Goal: Task Accomplishment & Management: Use online tool/utility

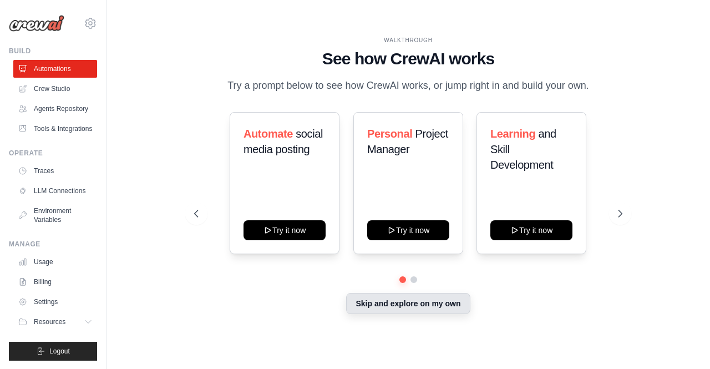
click at [413, 302] on button "Skip and explore on my own" at bounding box center [408, 303] width 124 height 21
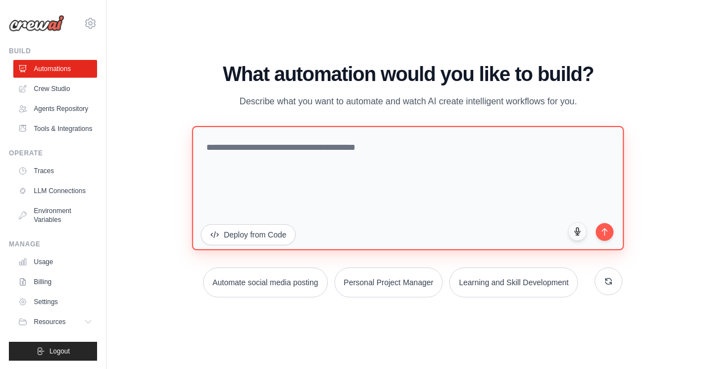
click at [239, 155] on textarea at bounding box center [408, 187] width 432 height 124
paste textarea "**********"
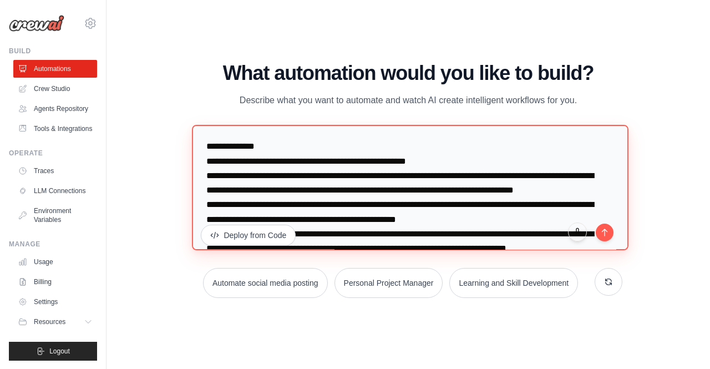
click at [258, 149] on textarea at bounding box center [410, 187] width 436 height 125
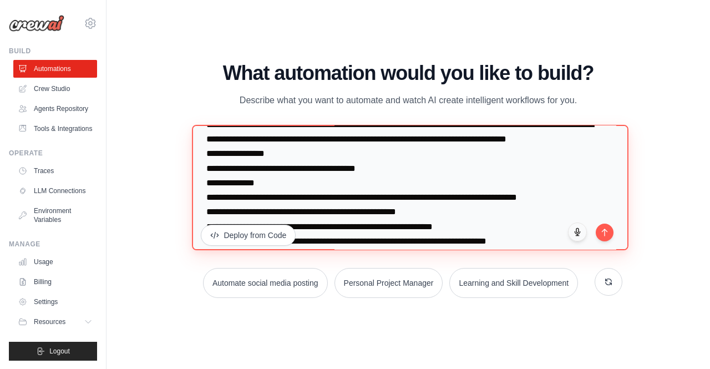
scroll to position [111, 0]
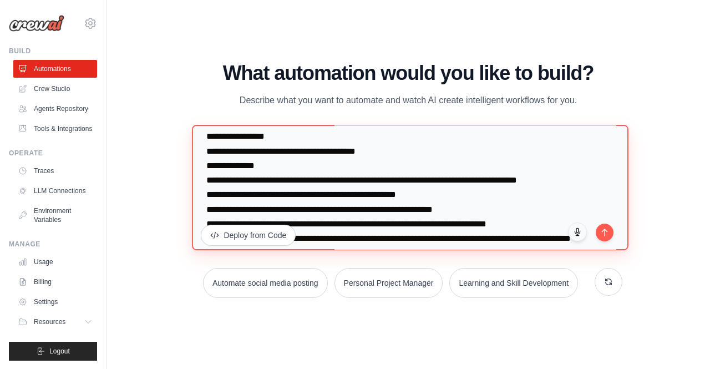
click at [250, 169] on textarea at bounding box center [410, 187] width 436 height 125
type textarea "**********"
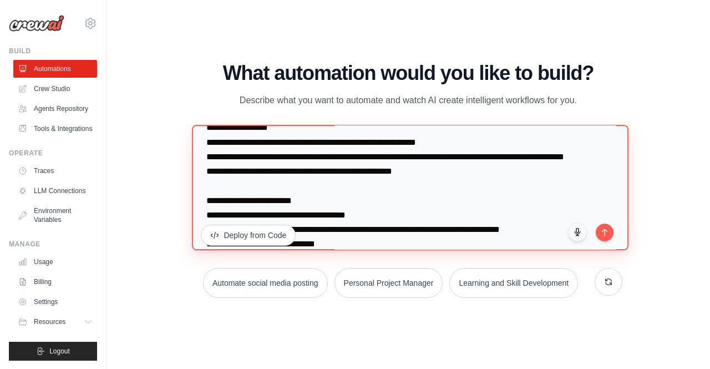
scroll to position [1875, 0]
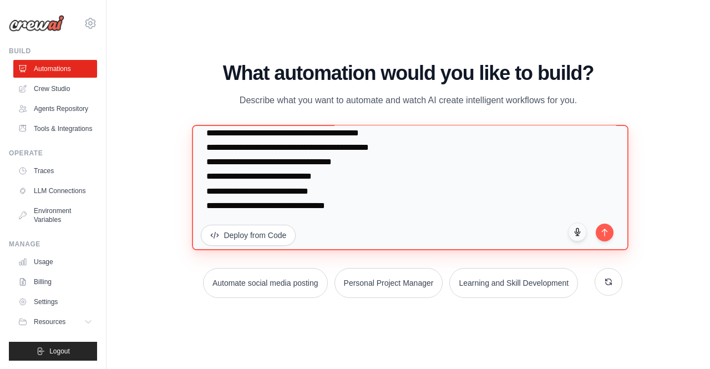
drag, startPoint x: 206, startPoint y: 147, endPoint x: 708, endPoint y: 395, distance: 559.8
click at [708, 368] on html "hkarabacak@gmail.com Settings Build Automations" at bounding box center [355, 184] width 710 height 369
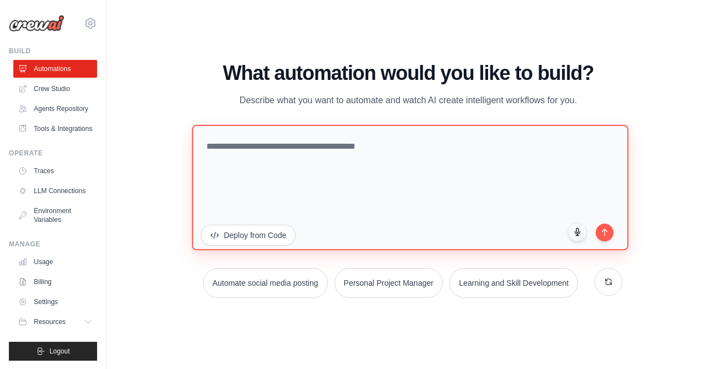
scroll to position [0, 0]
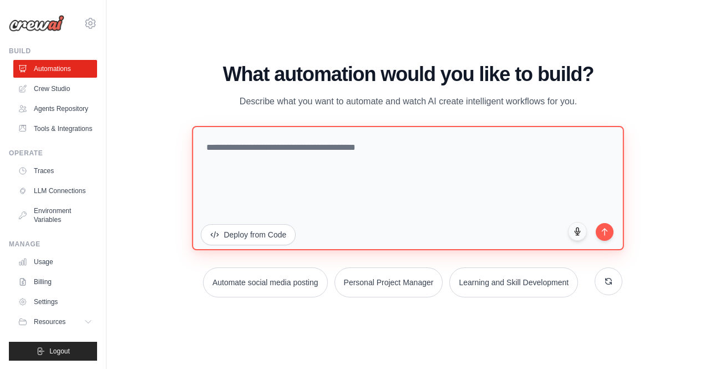
paste textarea "**********"
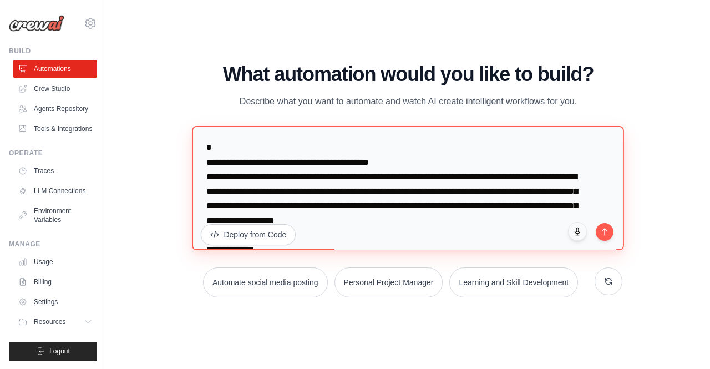
scroll to position [1577, 0]
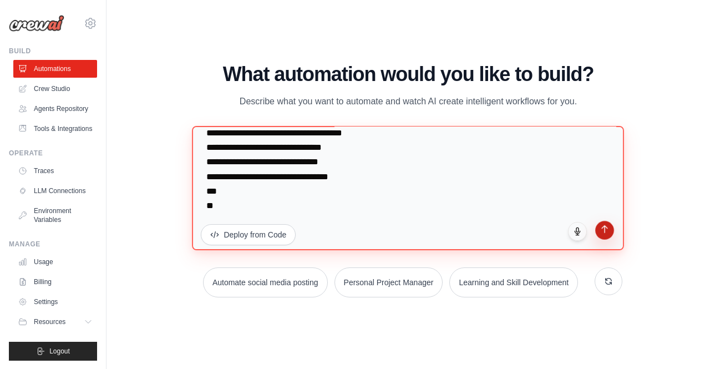
type textarea "**********"
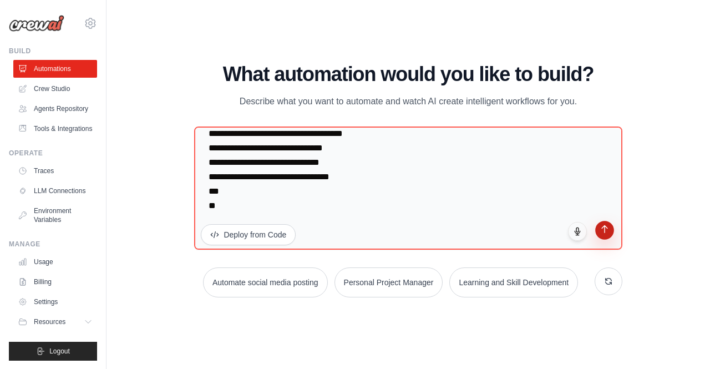
click at [606, 232] on icon "submit" at bounding box center [604, 228] width 9 height 9
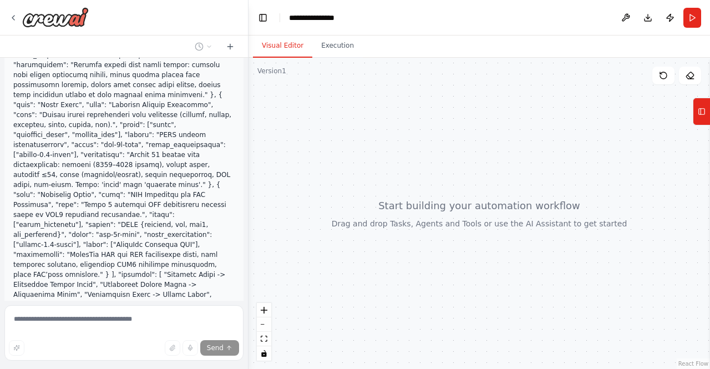
scroll to position [567, 0]
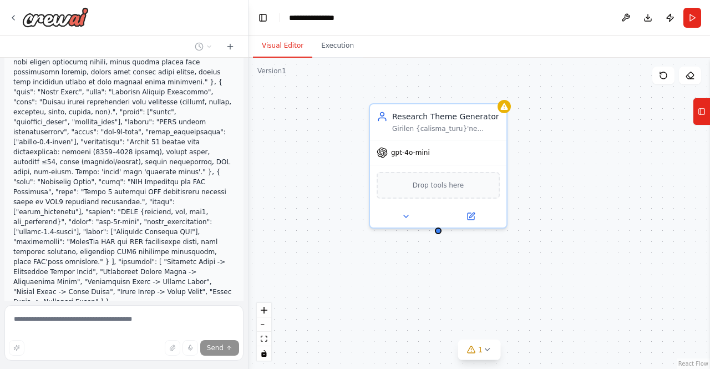
drag, startPoint x: 481, startPoint y: 283, endPoint x: 380, endPoint y: 273, distance: 102.0
click at [380, 273] on div "Research Theme Generator Girilen {calisma_turu}'ne göre 3 özgün mikro-tema üret…" at bounding box center [478, 213] width 461 height 311
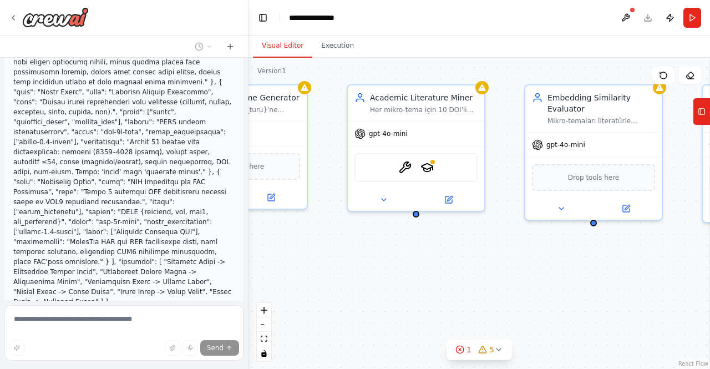
drag, startPoint x: 577, startPoint y: 281, endPoint x: 384, endPoint y: 263, distance: 194.4
click at [384, 263] on div "Research Theme Generator Girilen {calisma_turu}'ne göre 3 özgün mikro-tema üret…" at bounding box center [478, 213] width 461 height 311
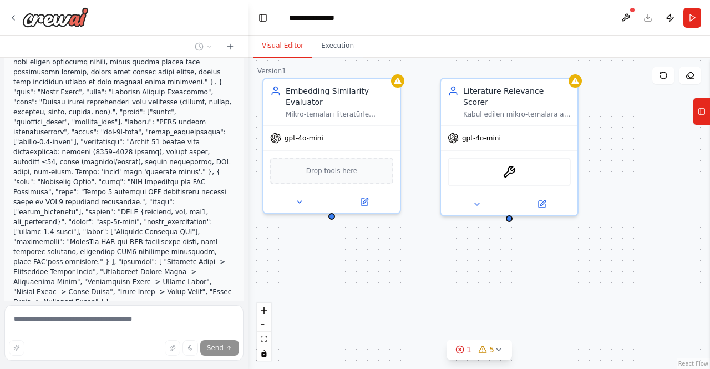
drag, startPoint x: 616, startPoint y: 272, endPoint x: 354, endPoint y: 266, distance: 261.9
click at [354, 266] on div "Research Theme Generator Girilen {calisma_turu}'ne göre 3 özgün mikro-tema üret…" at bounding box center [478, 213] width 461 height 311
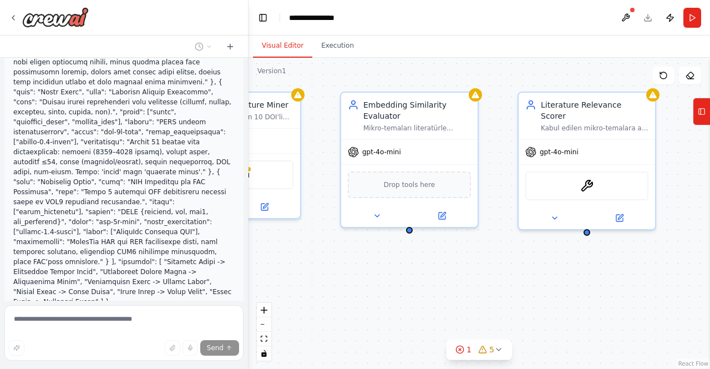
drag, startPoint x: 573, startPoint y: 261, endPoint x: 662, endPoint y: 275, distance: 89.8
click at [662, 275] on div "Research Theme Generator Girilen {calisma_turu}'ne göre 3 özgün mikro-tema üret…" at bounding box center [478, 213] width 461 height 311
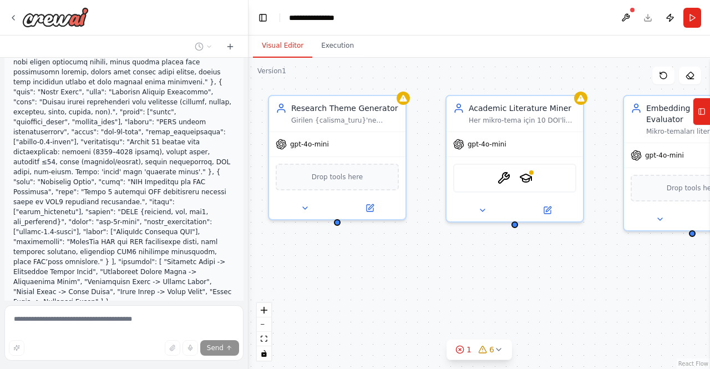
drag, startPoint x: 405, startPoint y: 281, endPoint x: 677, endPoint y: 285, distance: 271.8
click at [677, 285] on div "Research Theme Generator Girilen {calisma_turu}'ne göre 3 özgün mikro-tema üret…" at bounding box center [478, 213] width 461 height 311
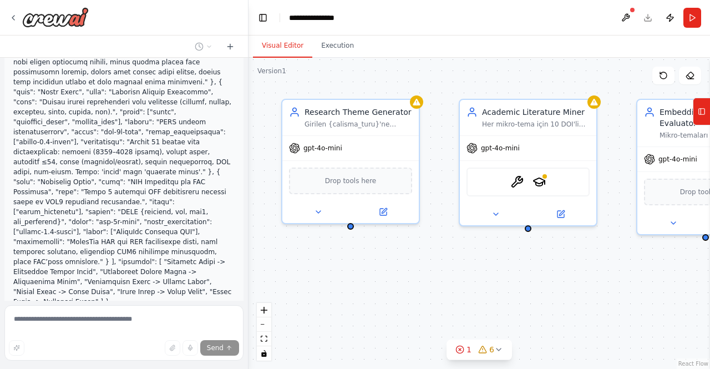
drag, startPoint x: 469, startPoint y: 284, endPoint x: 469, endPoint y: 276, distance: 7.8
click at [483, 288] on div "Research Theme Generator Girilen {calisma_turu}'ne göre 3 özgün mikro-tema üret…" at bounding box center [478, 213] width 461 height 311
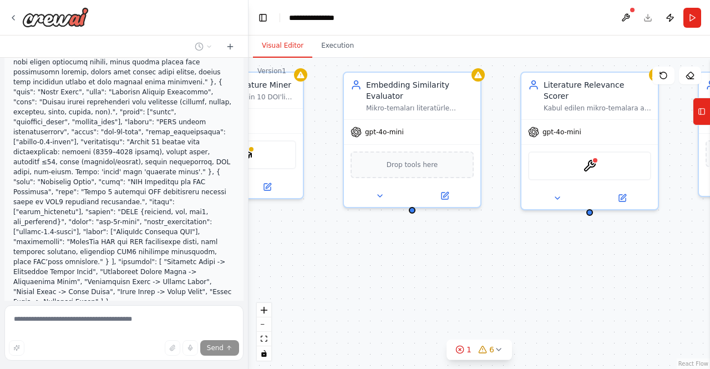
drag, startPoint x: 566, startPoint y: 278, endPoint x: 272, endPoint y: 251, distance: 295.2
click at [272, 251] on div "Research Theme Generator Girilen {calisma_turu}'ne göre 3 özgün mikro-tema üret…" at bounding box center [478, 213] width 461 height 311
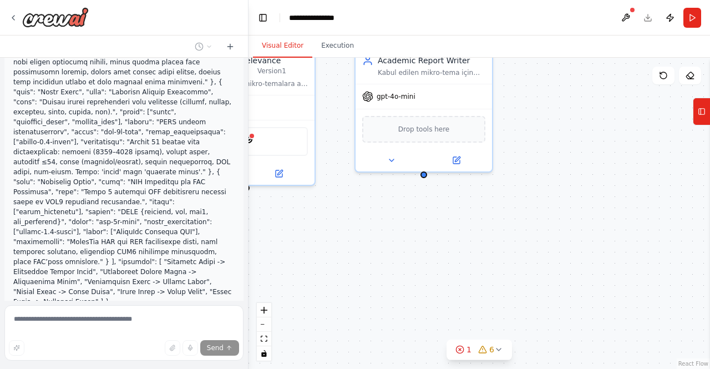
drag, startPoint x: 638, startPoint y: 270, endPoint x: 293, endPoint y: 246, distance: 345.3
click at [293, 246] on div "Research Theme Generator Girilen {calisma_turu}'ne göre 3 özgün mikro-tema üret…" at bounding box center [478, 213] width 461 height 311
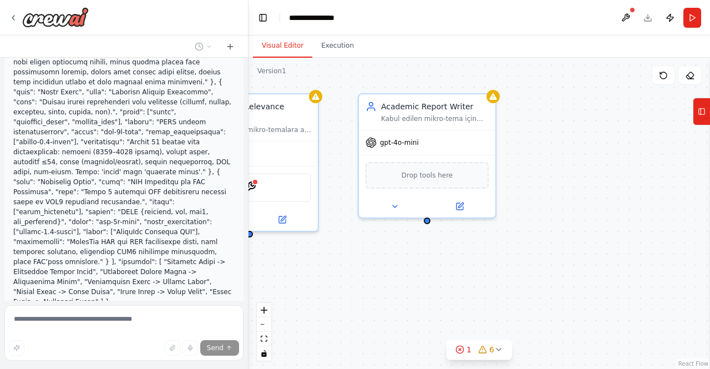
drag, startPoint x: 578, startPoint y: 239, endPoint x: 588, endPoint y: 285, distance: 47.1
click at [586, 285] on div "Research Theme Generator Girilen {calisma_turu}'ne göre 3 özgün mikro-tema üret…" at bounding box center [478, 213] width 461 height 311
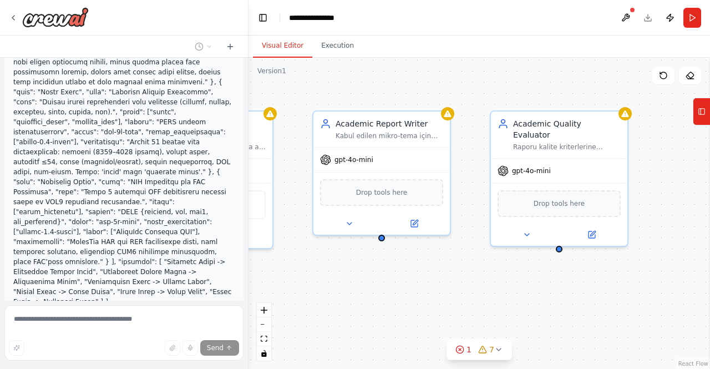
drag, startPoint x: 597, startPoint y: 255, endPoint x: 549, endPoint y: 272, distance: 50.7
click at [549, 272] on div "Research Theme Generator Girilen {calisma_turu}'ne göre 3 özgün mikro-tema üret…" at bounding box center [478, 213] width 461 height 311
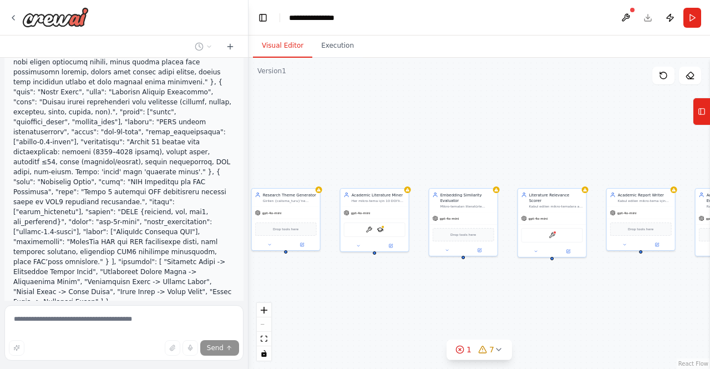
drag, startPoint x: 486, startPoint y: 149, endPoint x: 667, endPoint y: 138, distance: 181.1
click at [667, 138] on div "Research Theme Generator Girilen {calisma_turu}'ne göre 3 özgün mikro-tema üret…" at bounding box center [478, 213] width 461 height 311
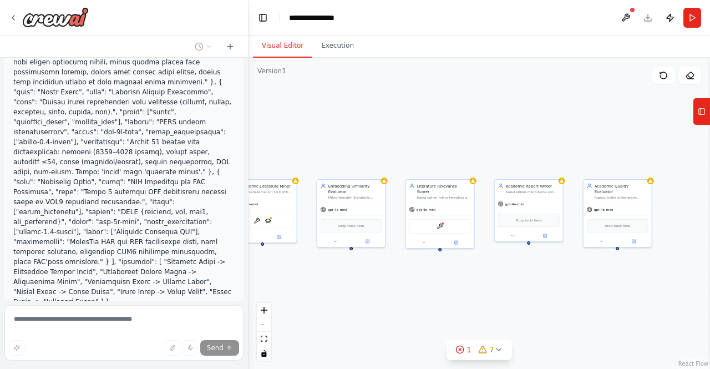
drag, startPoint x: 441, startPoint y: 128, endPoint x: 318, endPoint y: 119, distance: 122.9
click at [318, 119] on div "Research Theme Generator Girilen {calisma_turu}'ne göre 3 özgün mikro-tema üret…" at bounding box center [478, 213] width 461 height 311
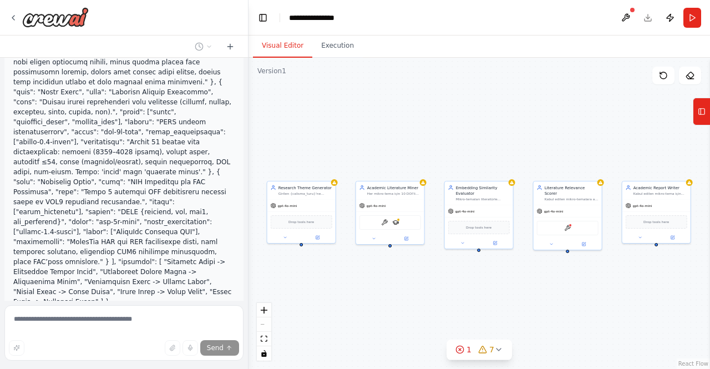
drag, startPoint x: 486, startPoint y: 115, endPoint x: 630, endPoint y: 114, distance: 144.2
click at [641, 116] on div "Research Theme Generator Girilen {calisma_turu}'ne göre 3 özgün mikro-tema üret…" at bounding box center [478, 213] width 461 height 311
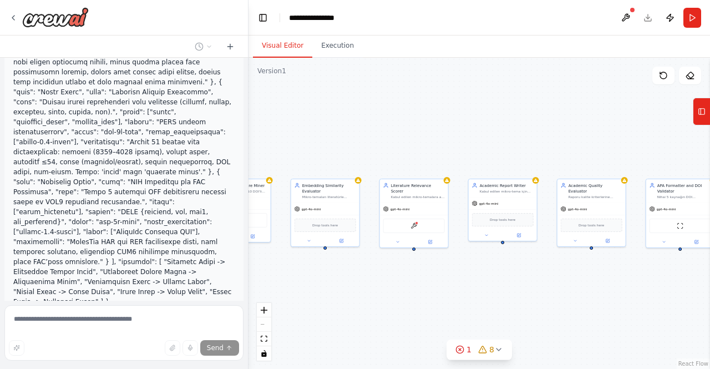
drag, startPoint x: 495, startPoint y: 103, endPoint x: 321, endPoint y: 101, distance: 174.2
click at [321, 101] on div "Research Theme Generator Girilen {calisma_turu}'ne göre 3 özgün mikro-tema üret…" at bounding box center [478, 213] width 461 height 311
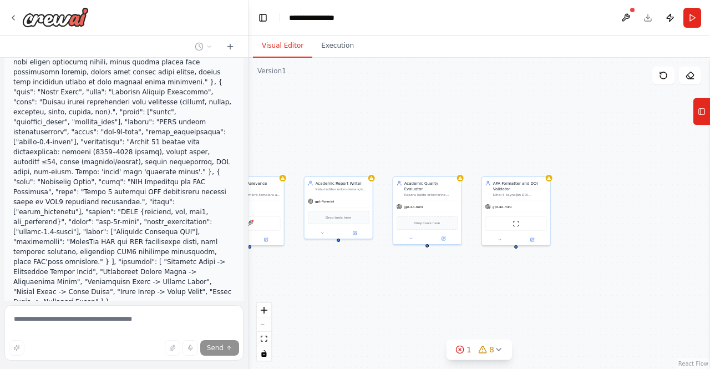
drag, startPoint x: 512, startPoint y: 111, endPoint x: 353, endPoint y: 110, distance: 159.7
click at [352, 109] on div "Research Theme Generator Girilen {calisma_turu}'ne göre 3 özgün mikro-tema üret…" at bounding box center [478, 213] width 461 height 311
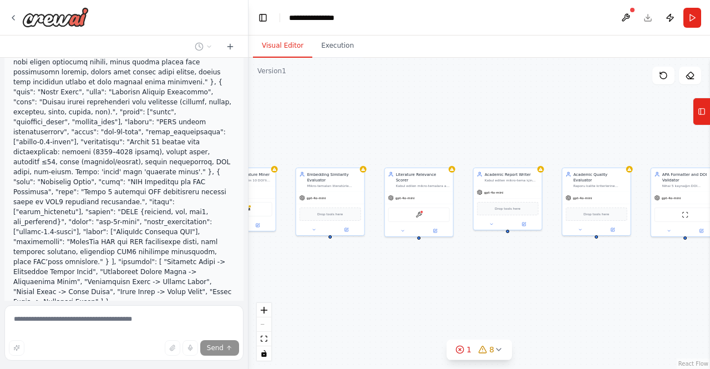
drag, startPoint x: 430, startPoint y: 120, endPoint x: 606, endPoint y: 111, distance: 176.0
click at [606, 111] on div "Research Theme Generator Girilen {calisma_turu}'ne göre 3 özgün mikro-tema üret…" at bounding box center [478, 213] width 461 height 311
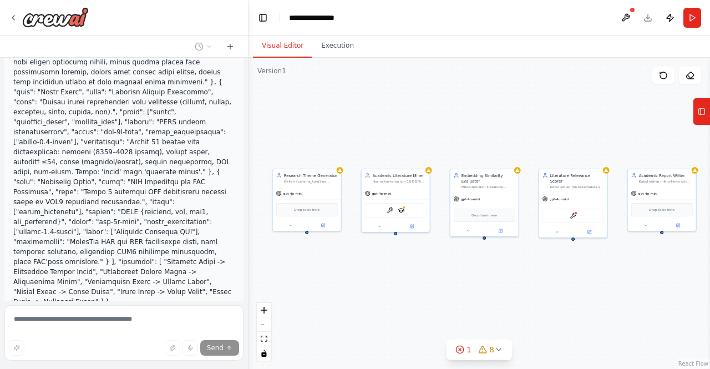
drag, startPoint x: 443, startPoint y: 100, endPoint x: 581, endPoint y: 101, distance: 138.7
click at [581, 101] on div "Research Theme Generator Girilen {calisma_turu}'ne göre 3 özgün mikro-tema üret…" at bounding box center [478, 213] width 461 height 311
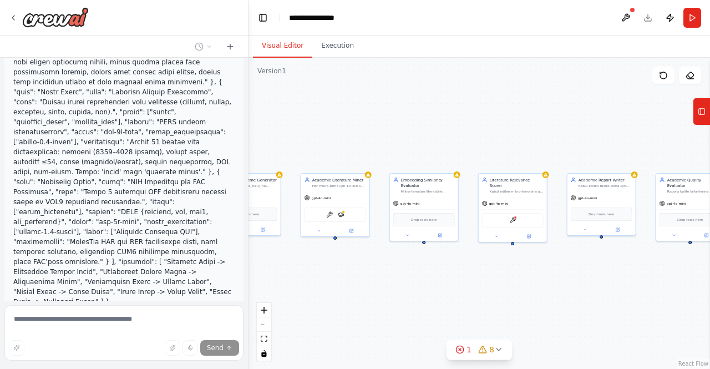
drag, startPoint x: 486, startPoint y: 97, endPoint x: 425, endPoint y: 101, distance: 60.6
click at [425, 101] on div "Research Theme Generator Girilen {calisma_turu}'ne göre 3 özgün mikro-tema üret…" at bounding box center [478, 213] width 461 height 311
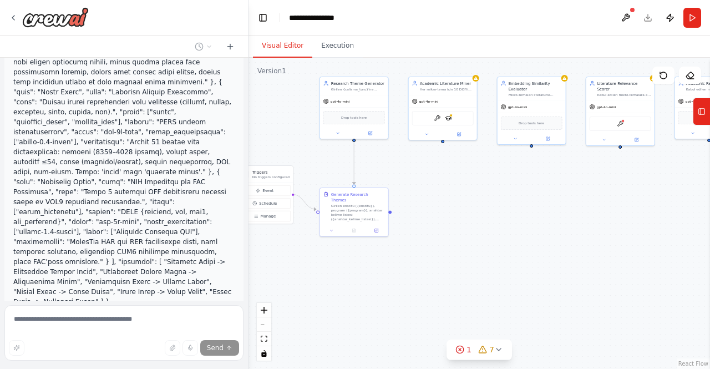
drag, startPoint x: 491, startPoint y: 276, endPoint x: 599, endPoint y: 179, distance: 144.5
click at [599, 179] on div ".deletable-edge-delete-btn { width: 20px; height: 20px; border: 0px solid #ffff…" at bounding box center [478, 213] width 461 height 311
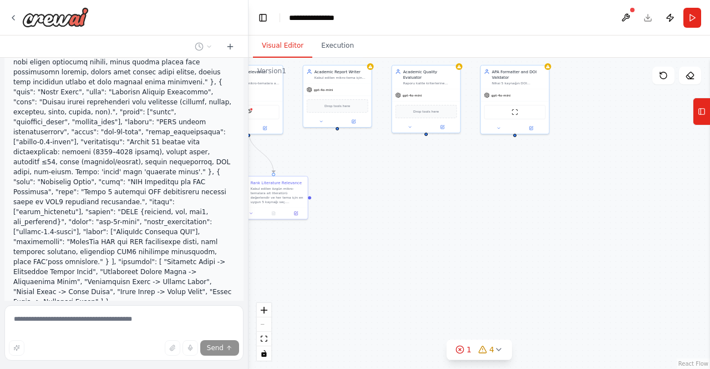
drag, startPoint x: 650, startPoint y: 309, endPoint x: 281, endPoint y: 297, distance: 369.6
click at [278, 298] on div ".deletable-edge-delete-btn { width: 20px; height: 20px; border: 0px solid #ffff…" at bounding box center [478, 213] width 461 height 311
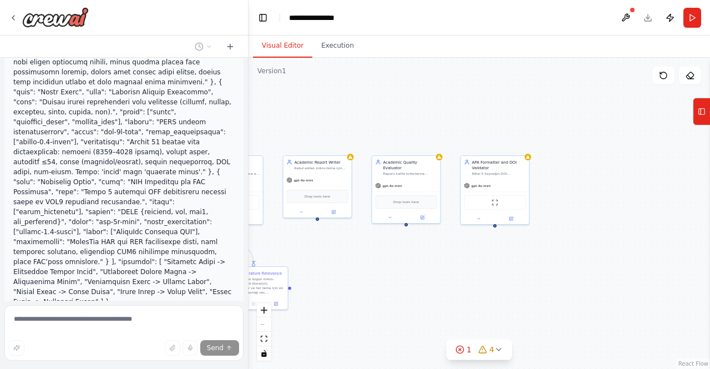
drag, startPoint x: 596, startPoint y: 220, endPoint x: 576, endPoint y: 311, distance: 92.6
click at [576, 311] on div ".deletable-edge-delete-btn { width: 20px; height: 20px; border: 0px solid #ffff…" at bounding box center [478, 213] width 461 height 311
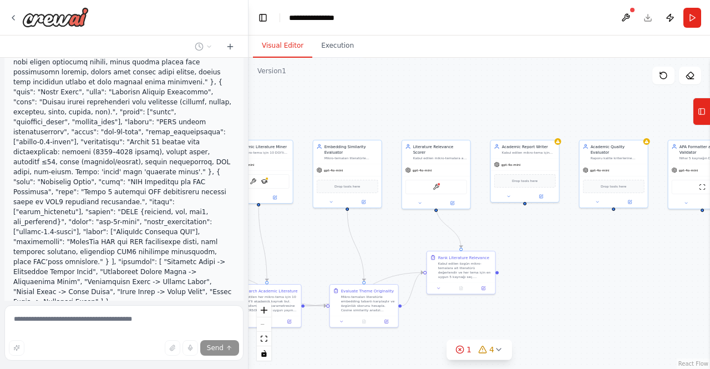
drag, startPoint x: 501, startPoint y: 272, endPoint x: 709, endPoint y: 256, distance: 208.0
click at [709, 256] on div "▶ Thought process I'll help you implement this Academic Research Automation Cre…" at bounding box center [355, 184] width 710 height 369
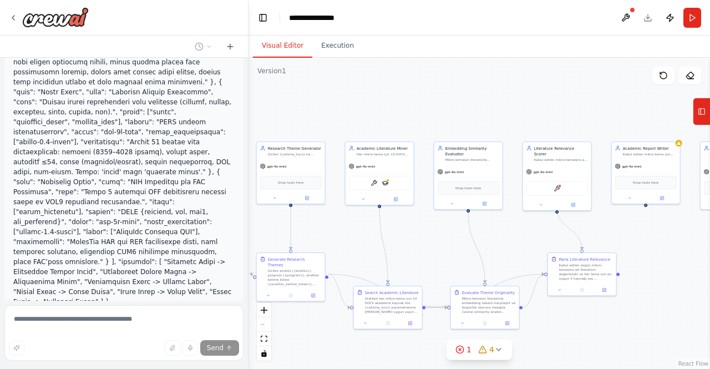
drag, startPoint x: 585, startPoint y: 266, endPoint x: 708, endPoint y: 268, distance: 123.1
click at [708, 268] on div "▶ Thought process I'll help you implement this Academic Research Automation Cre…" at bounding box center [355, 184] width 710 height 369
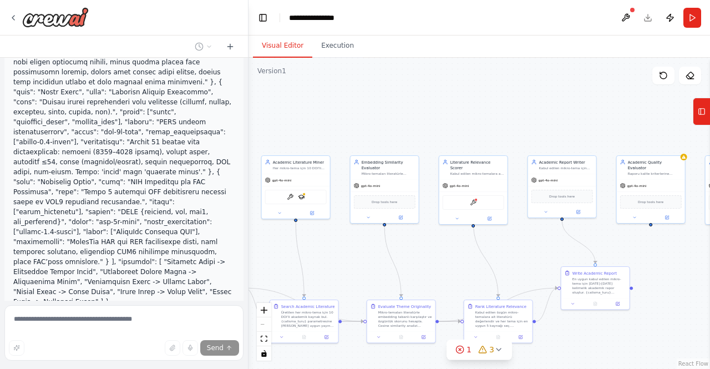
drag, startPoint x: 453, startPoint y: 93, endPoint x: 367, endPoint y: 106, distance: 87.1
click at [367, 106] on div ".deletable-edge-delete-btn { width: 20px; height: 20px; border: 0px solid #ffff…" at bounding box center [478, 213] width 461 height 311
click at [693, 18] on button "Run" at bounding box center [692, 18] width 18 height 20
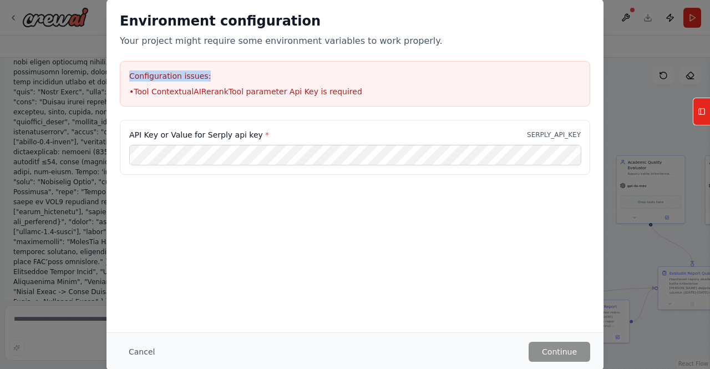
drag, startPoint x: 494, startPoint y: 45, endPoint x: 494, endPoint y: 221, distance: 175.8
click at [490, 60] on div "Environment configuration Your project might require some environment variables…" at bounding box center [354, 59] width 497 height 121
click at [143, 349] on button "Cancel" at bounding box center [142, 352] width 44 height 20
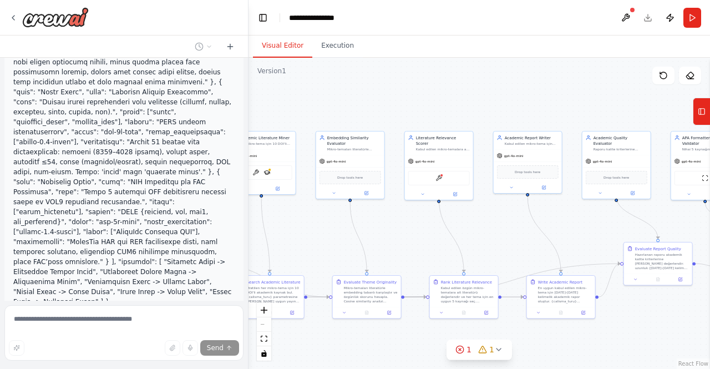
drag, startPoint x: 368, startPoint y: 126, endPoint x: 334, endPoint y: 101, distance: 42.2
click at [334, 101] on div ".deletable-edge-delete-btn { width: 20px; height: 20px; border: 0px solid #ffff…" at bounding box center [478, 213] width 461 height 311
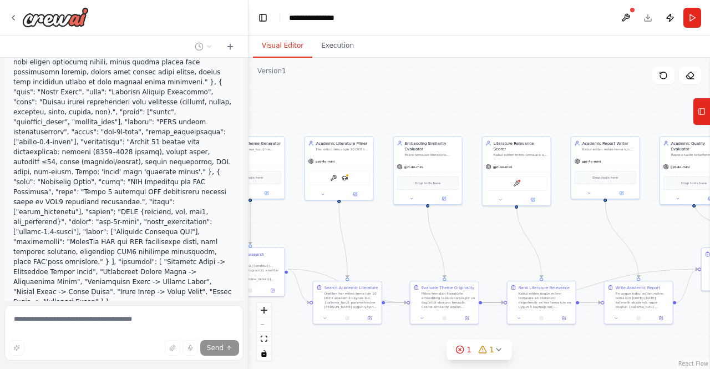
drag, startPoint x: 501, startPoint y: 106, endPoint x: 579, endPoint y: 111, distance: 77.8
click at [579, 111] on div ".deletable-edge-delete-btn { width: 20px; height: 20px; border: 0px solid #ffff…" at bounding box center [478, 213] width 461 height 311
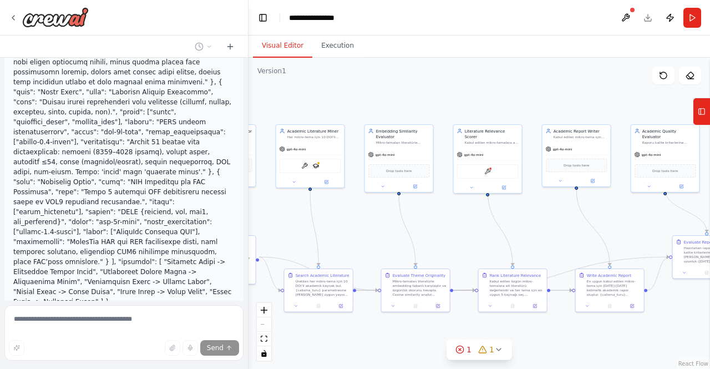
drag, startPoint x: 433, startPoint y: 103, endPoint x: 404, endPoint y: 90, distance: 31.3
click at [404, 90] on div ".deletable-edge-delete-btn { width: 20px; height: 20px; border: 0px solid #ffff…" at bounding box center [478, 213] width 461 height 311
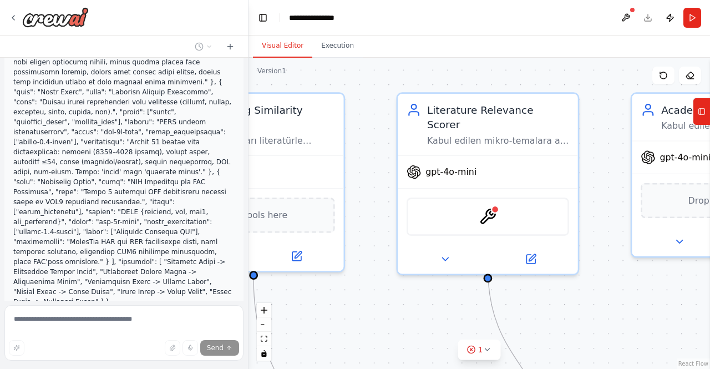
drag, startPoint x: 463, startPoint y: 95, endPoint x: 438, endPoint y: 85, distance: 26.9
click at [438, 85] on div ".deletable-edge-delete-btn { width: 20px; height: 20px; border: 0px solid #ffff…" at bounding box center [478, 213] width 461 height 311
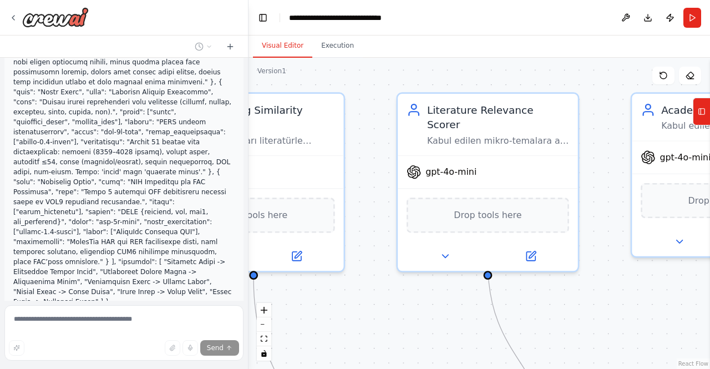
click at [509, 82] on div ".deletable-edge-delete-btn { width: 20px; height: 20px; border: 0px solid #ffff…" at bounding box center [478, 213] width 461 height 311
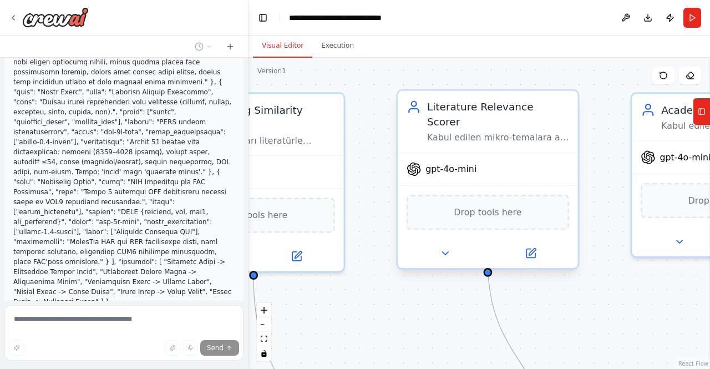
click at [502, 205] on span "Drop tools here" at bounding box center [488, 212] width 68 height 14
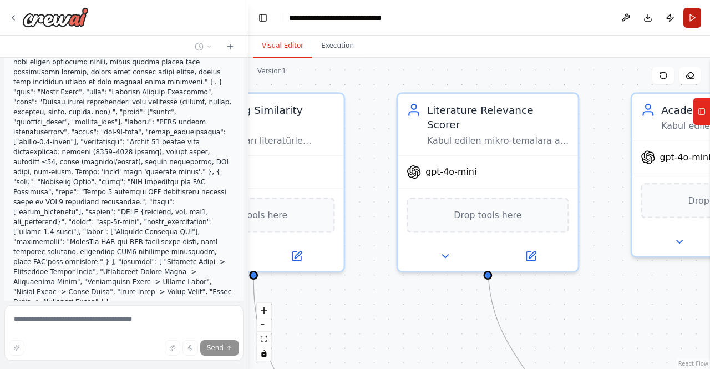
click at [690, 17] on button "Run" at bounding box center [692, 18] width 18 height 20
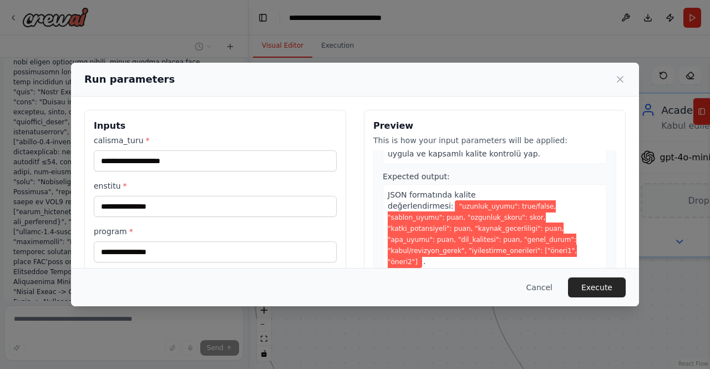
scroll to position [1298, 0]
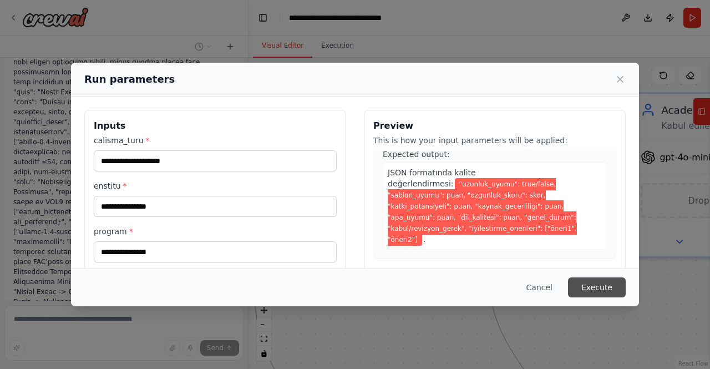
click at [592, 290] on button "Execute" at bounding box center [597, 287] width 58 height 20
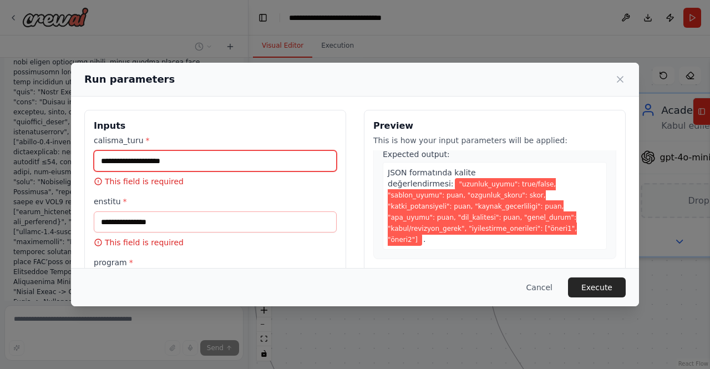
click at [186, 155] on input "calisma_turu *" at bounding box center [215, 160] width 243 height 21
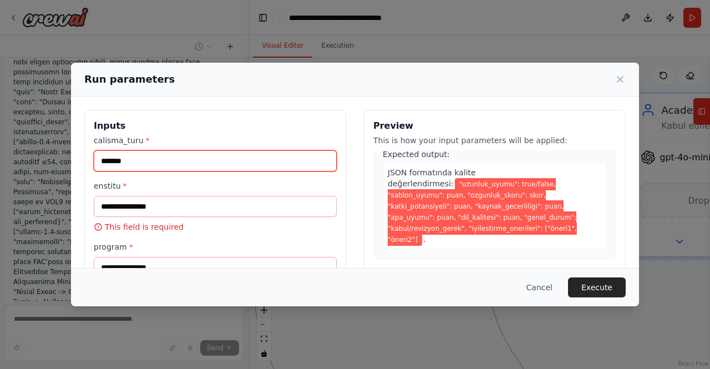
type input "*******"
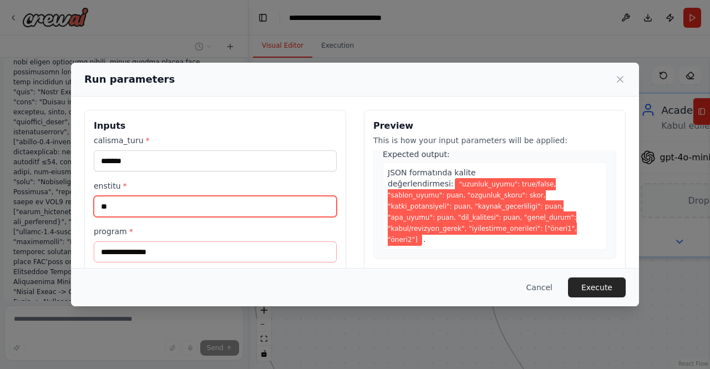
type input "*"
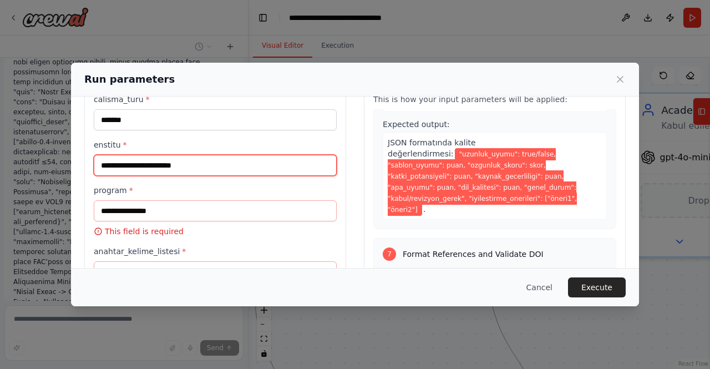
scroll to position [55, 0]
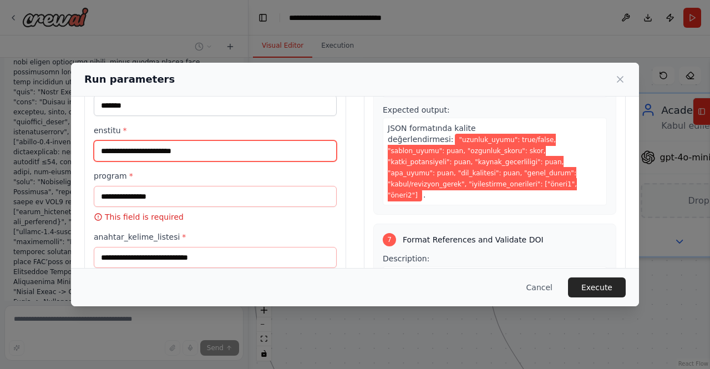
type input "**********"
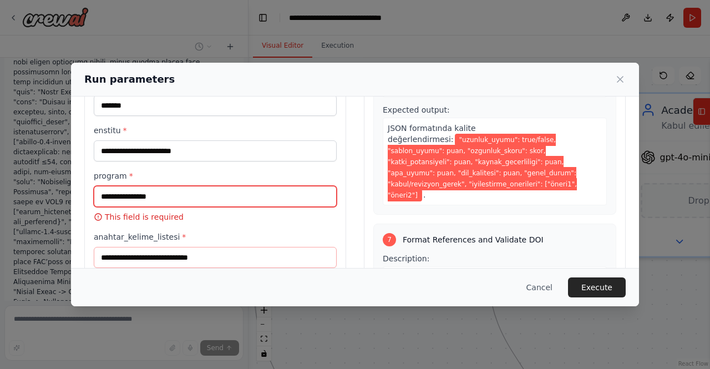
click at [173, 197] on input "program *" at bounding box center [215, 196] width 243 height 21
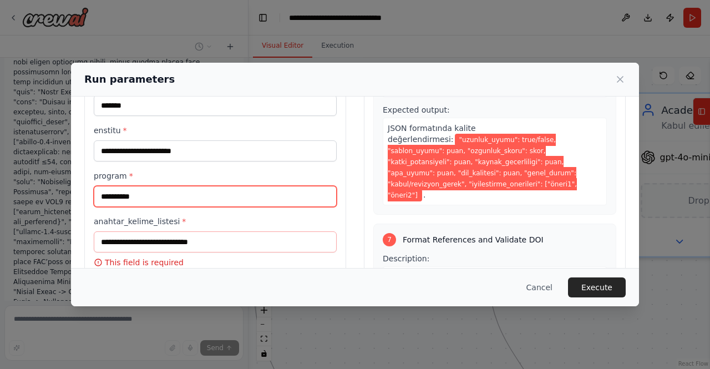
scroll to position [1309, 0]
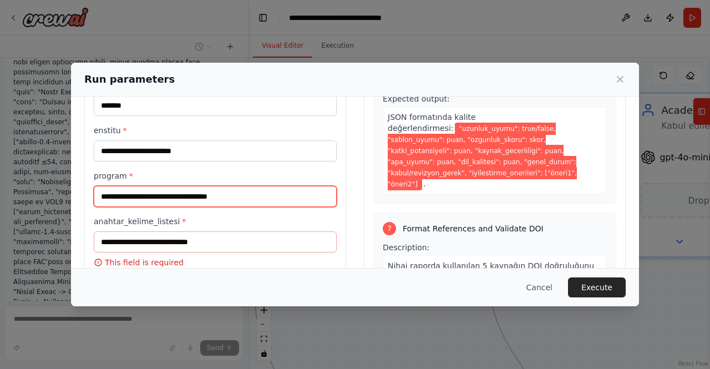
type input "**********"
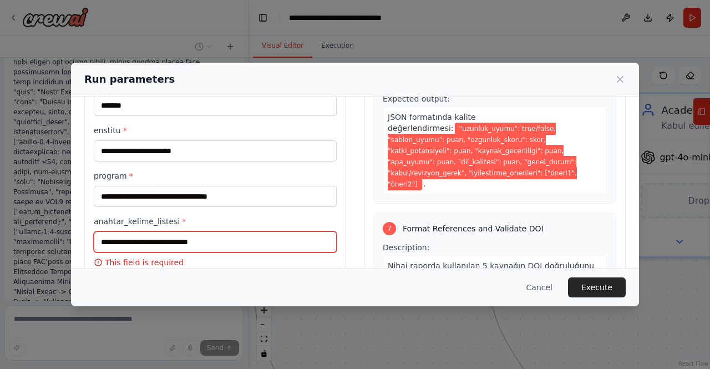
click at [197, 241] on input "anahtar_kelime_listesi *" at bounding box center [215, 241] width 243 height 21
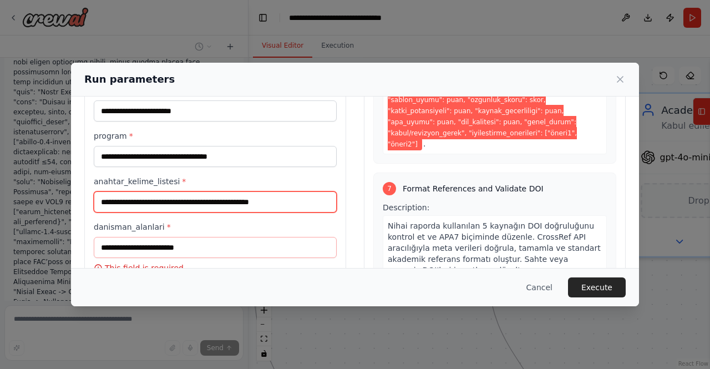
scroll to position [121, 0]
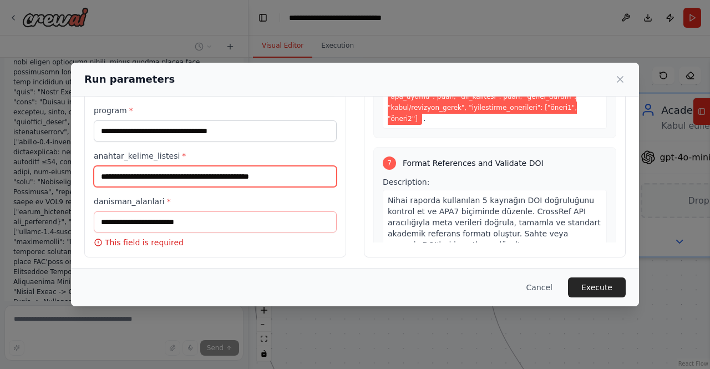
type input "**********"
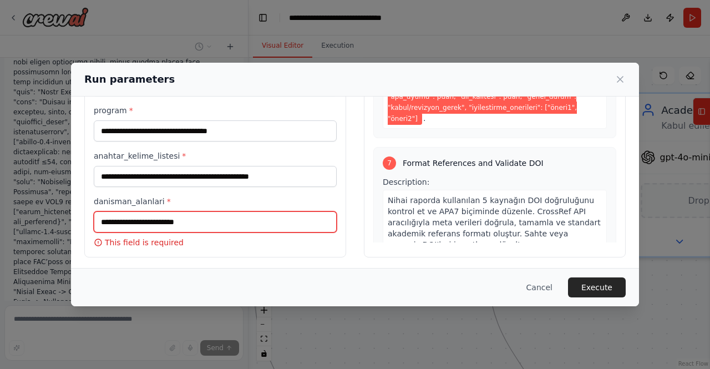
click at [193, 212] on input "danisman_alanlari *" at bounding box center [215, 221] width 243 height 21
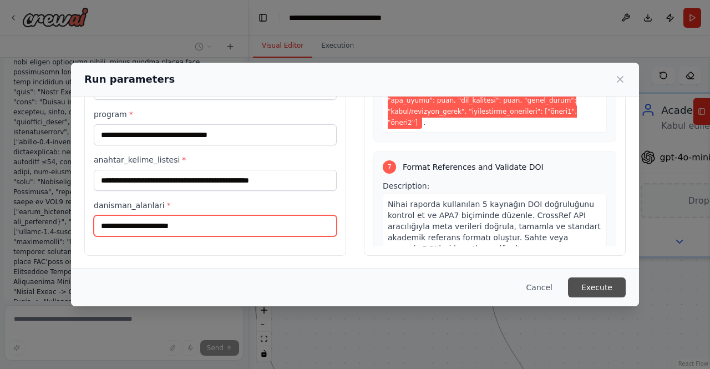
type input "**********"
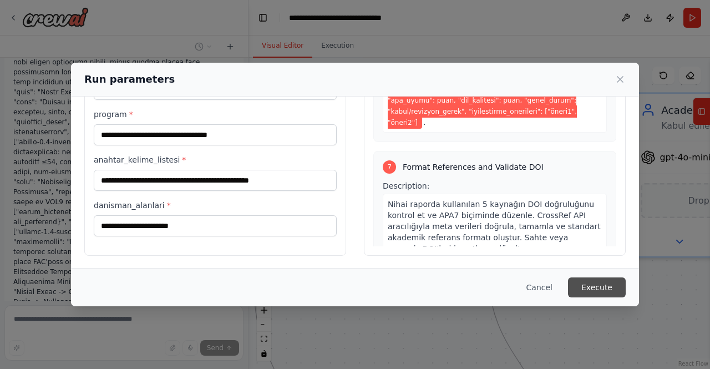
click at [597, 289] on button "Execute" at bounding box center [597, 287] width 58 height 20
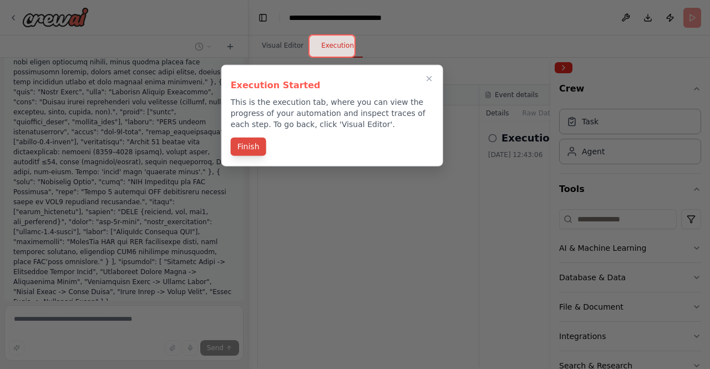
click at [249, 146] on button "Finish" at bounding box center [248, 147] width 35 height 18
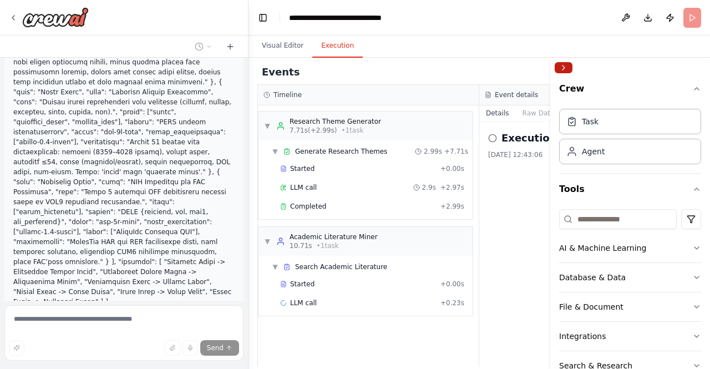
click at [563, 67] on button "Collapse right sidebar" at bounding box center [564, 67] width 18 height 11
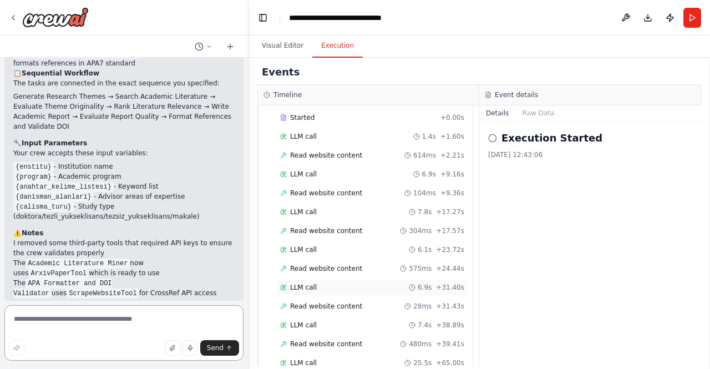
scroll to position [731, 0]
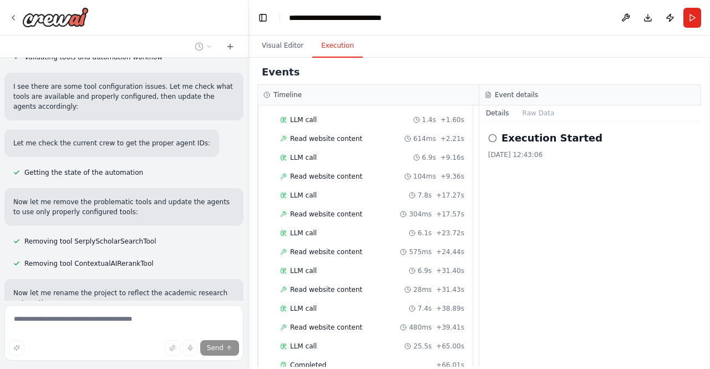
scroll to position [1299, 0]
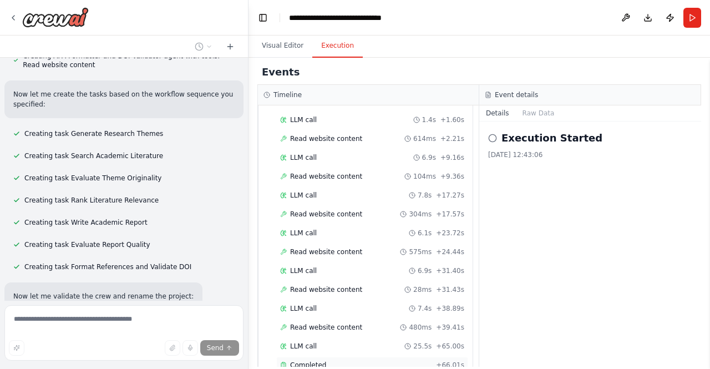
click at [326, 361] on div "Completed" at bounding box center [355, 365] width 151 height 9
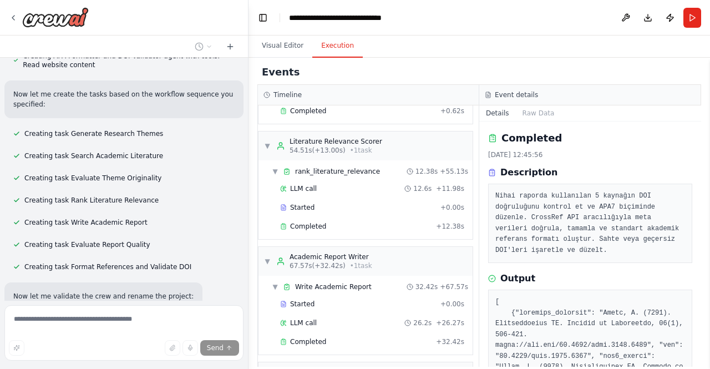
scroll to position [287, 0]
click at [690, 18] on button "Run" at bounding box center [692, 18] width 18 height 20
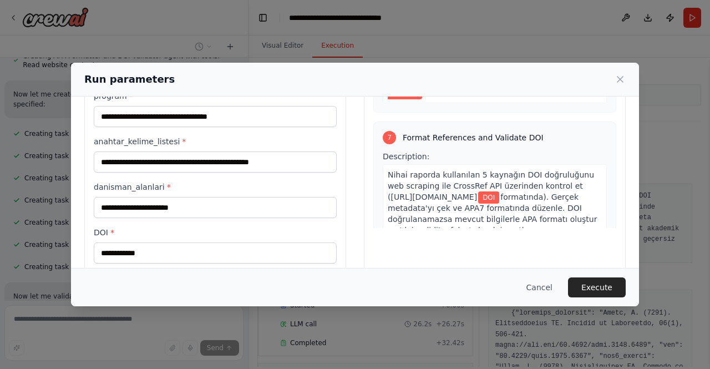
scroll to position [150, 0]
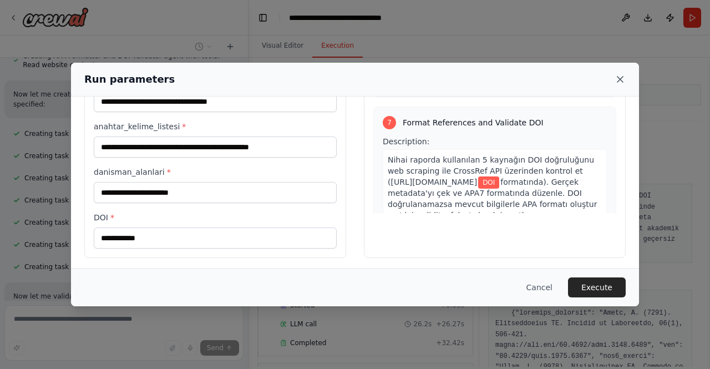
click at [619, 80] on icon at bounding box center [620, 80] width 6 height 6
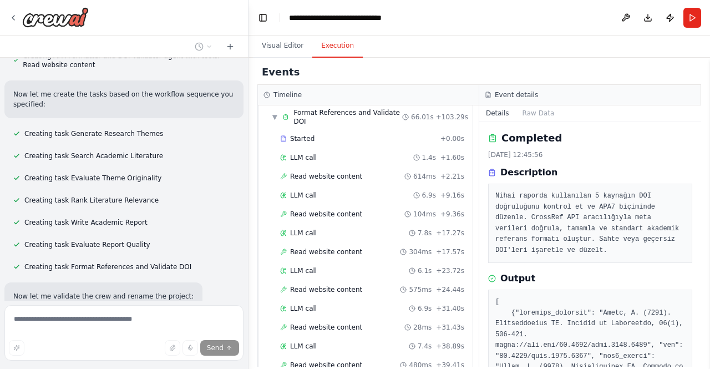
scroll to position [731, 0]
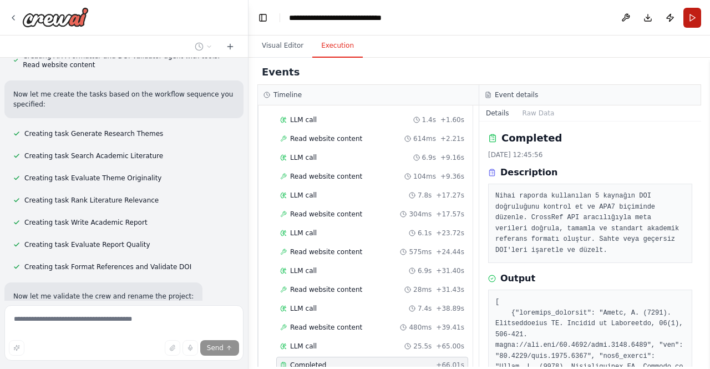
click at [695, 15] on button "Run" at bounding box center [692, 18] width 18 height 20
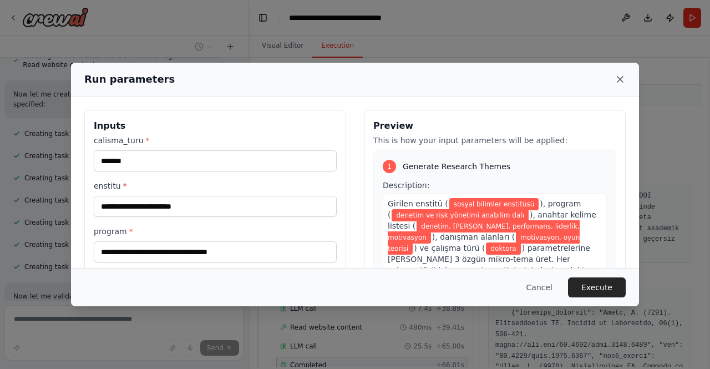
click at [621, 78] on icon at bounding box center [620, 80] width 6 height 6
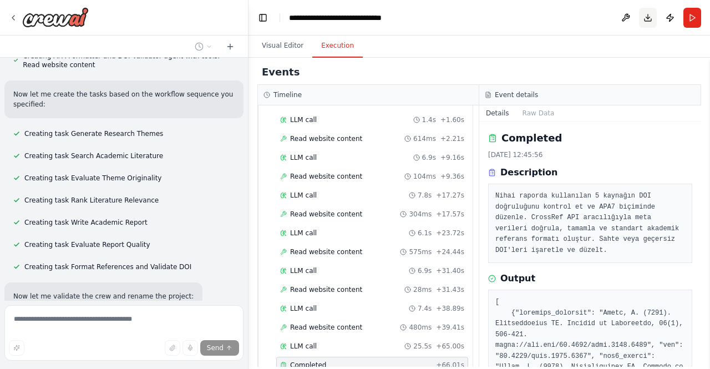
click at [652, 21] on button "Download" at bounding box center [648, 18] width 18 height 20
click at [653, 19] on button "Download" at bounding box center [648, 18] width 18 height 20
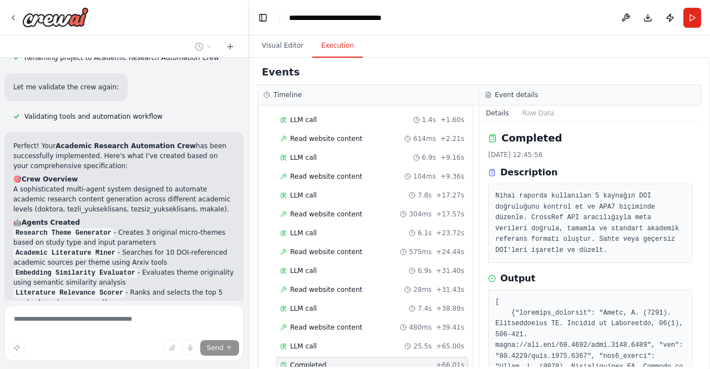
scroll to position [1577, 0]
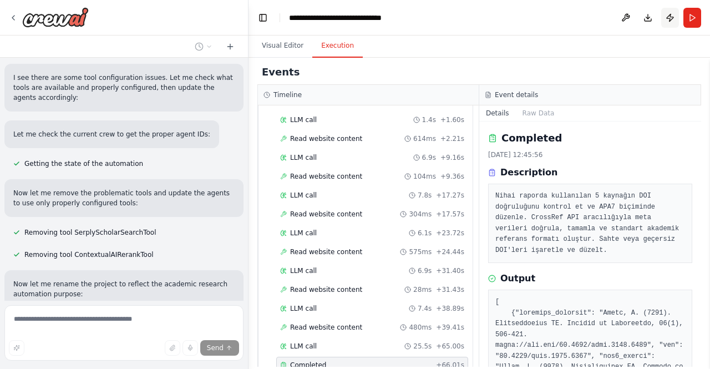
click at [669, 18] on button "Publish" at bounding box center [670, 18] width 18 height 20
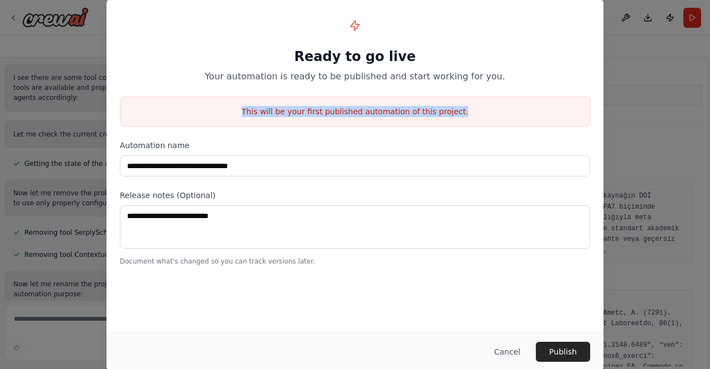
drag, startPoint x: 256, startPoint y: 110, endPoint x: 481, endPoint y: 116, distance: 225.3
click at [481, 116] on p "This will be your first published automation of this project." at bounding box center [354, 111] width 469 height 11
click at [333, 74] on p "Your automation is ready to be published and start working for you." at bounding box center [355, 76] width 470 height 13
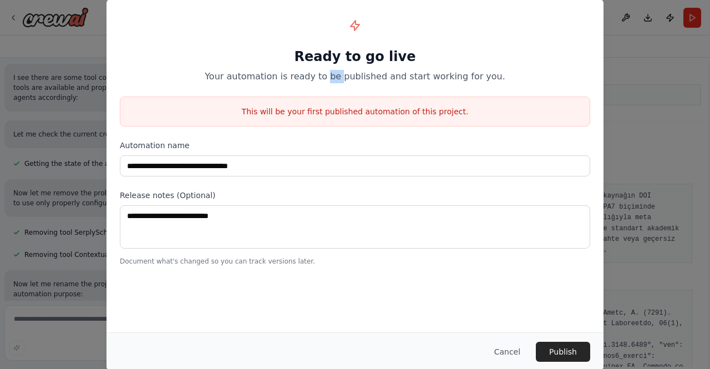
click at [333, 74] on p "Your automation is ready to be published and start working for you." at bounding box center [355, 76] width 470 height 13
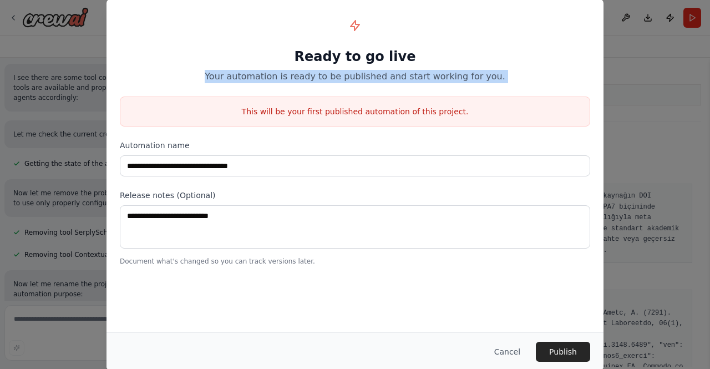
click at [333, 74] on p "Your automation is ready to be published and start working for you." at bounding box center [355, 76] width 470 height 13
click at [418, 75] on p "Your automation is ready to be published and start working for you." at bounding box center [355, 76] width 470 height 13
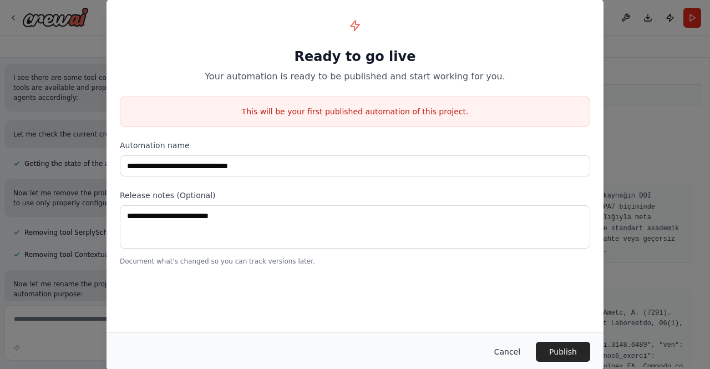
click at [511, 357] on button "Cancel" at bounding box center [507, 352] width 44 height 20
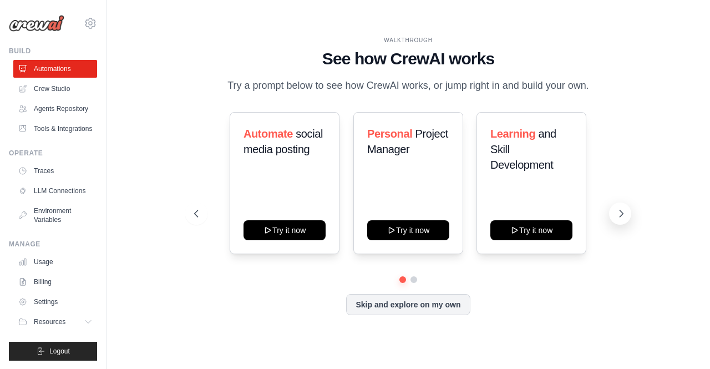
click at [622, 215] on icon at bounding box center [621, 213] width 11 height 11
